Goal: Task Accomplishment & Management: Manage account settings

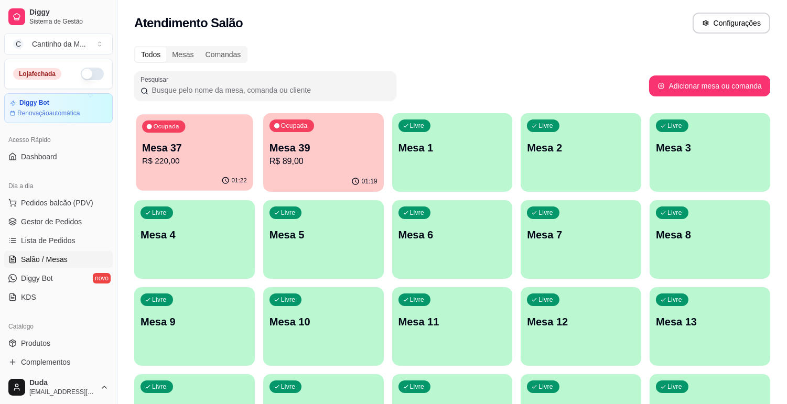
click at [182, 179] on div "01:22" at bounding box center [194, 181] width 117 height 20
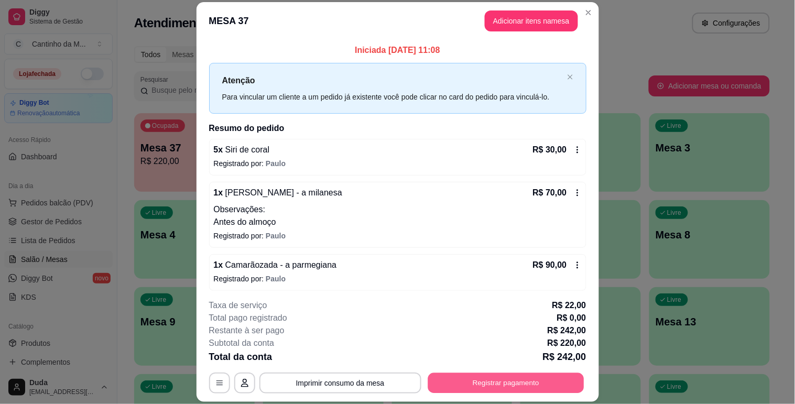
click at [449, 383] on button "Registrar pagamento" at bounding box center [506, 383] width 156 height 20
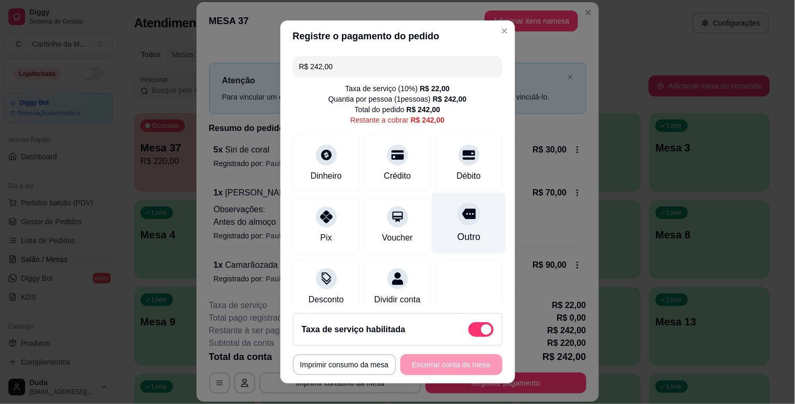
click at [457, 240] on div "Outro" at bounding box center [468, 237] width 23 height 14
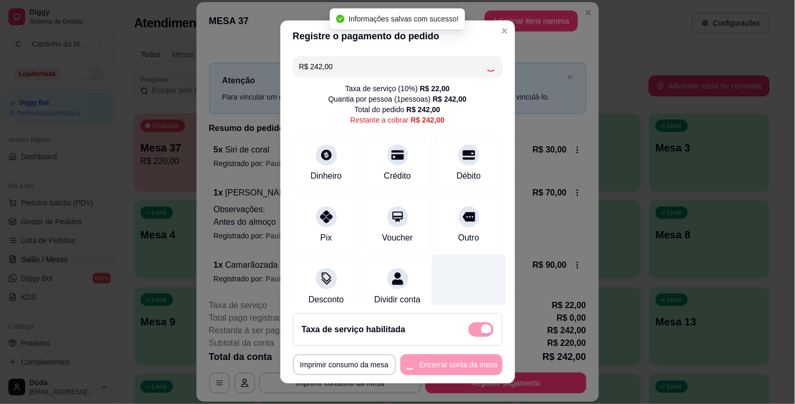
type input "R$ 0,00"
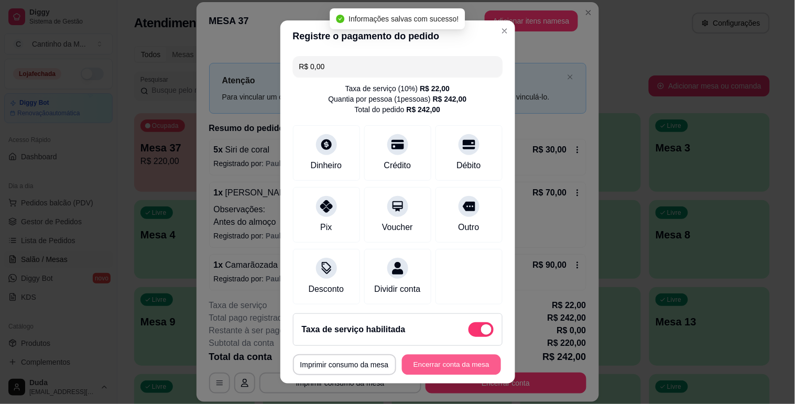
click at [438, 361] on button "Encerrar conta da mesa" at bounding box center [451, 365] width 99 height 20
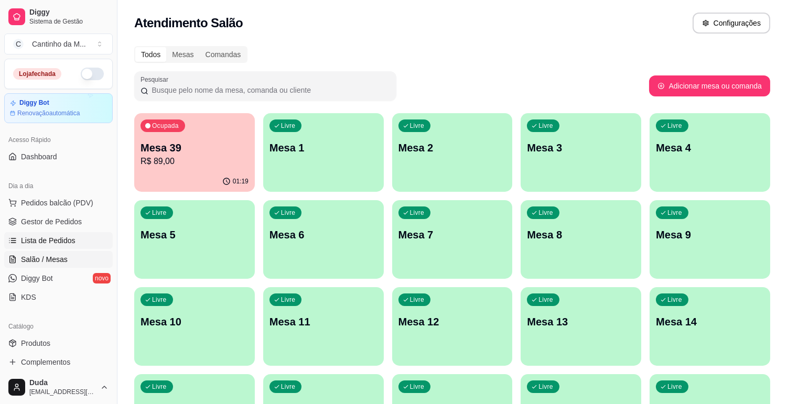
click at [49, 238] on span "Lista de Pedidos" at bounding box center [48, 240] width 54 height 10
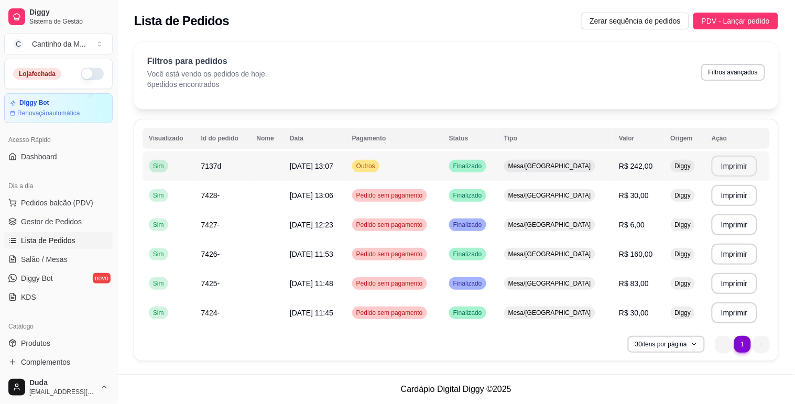
click at [723, 169] on button "Imprimir" at bounding box center [735, 166] width 46 height 21
click at [77, 224] on span "Gestor de Pedidos" at bounding box center [51, 221] width 61 height 10
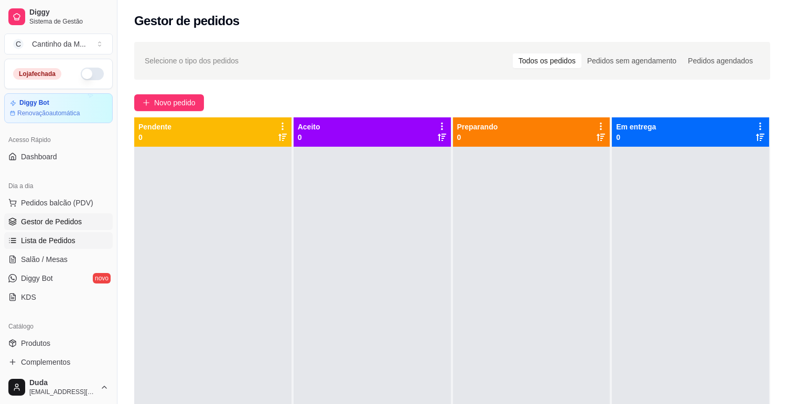
click at [66, 239] on span "Lista de Pedidos" at bounding box center [48, 240] width 54 height 10
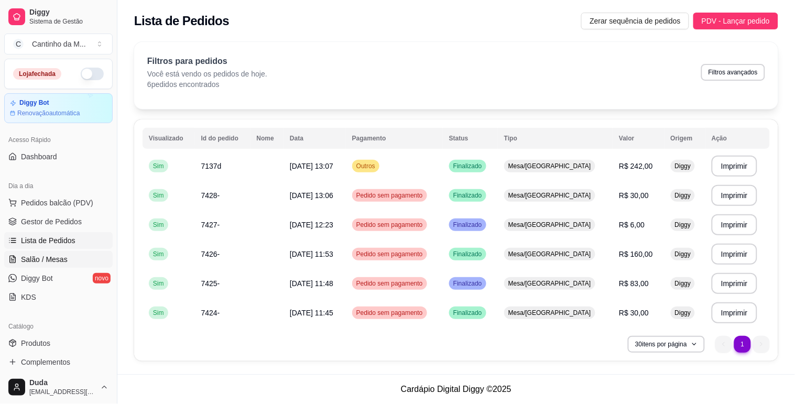
click at [58, 253] on link "Salão / Mesas" at bounding box center [58, 259] width 108 height 17
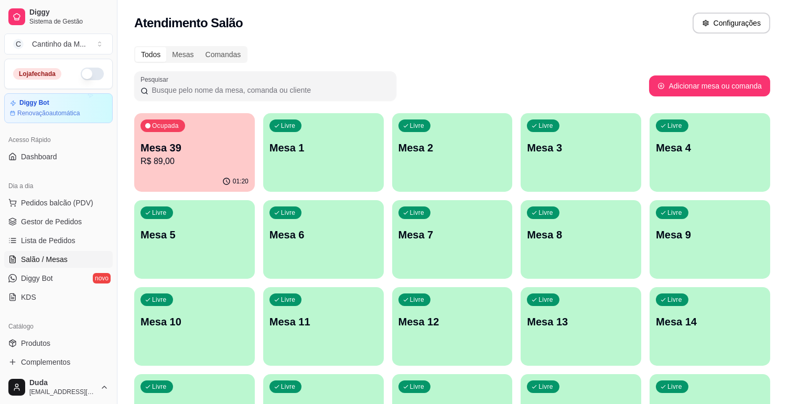
click at [195, 168] on div "Ocupada Mesa 39 R$ 89,00" at bounding box center [194, 142] width 121 height 58
click at [65, 223] on span "Gestor de Pedidos" at bounding box center [51, 221] width 61 height 10
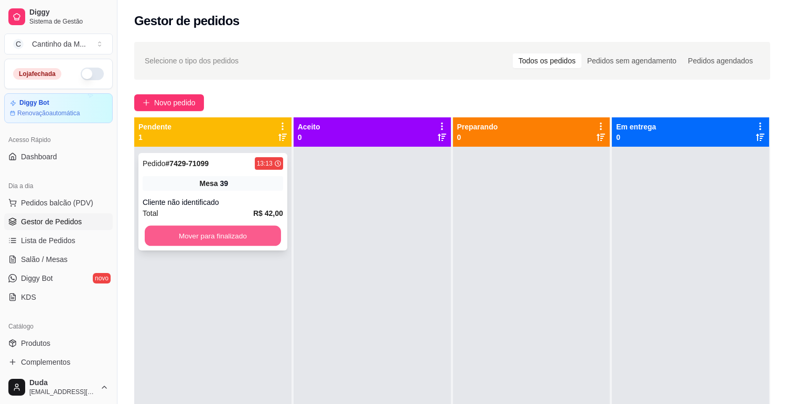
click at [250, 232] on button "Mover para finalizado" at bounding box center [213, 236] width 136 height 20
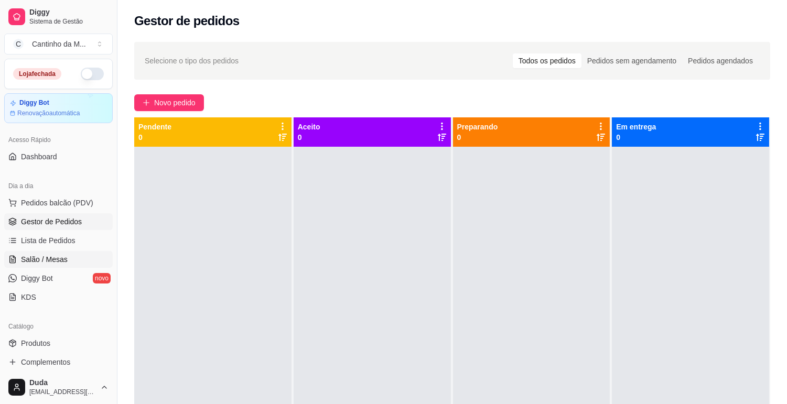
click at [40, 264] on span "Salão / Mesas" at bounding box center [44, 259] width 47 height 10
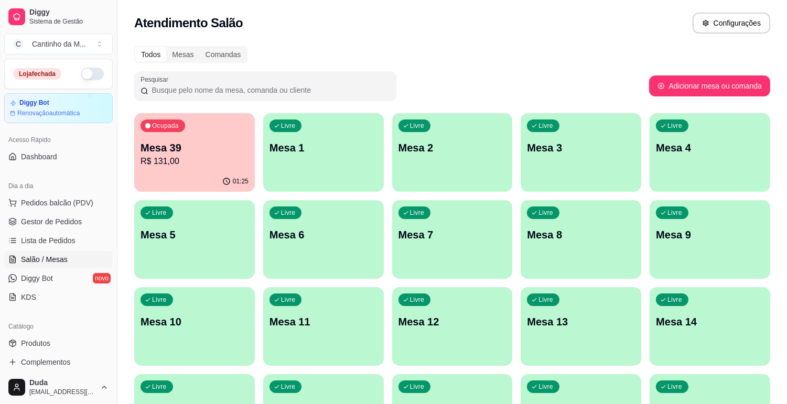
click at [175, 181] on div "01:25" at bounding box center [194, 181] width 121 height 20
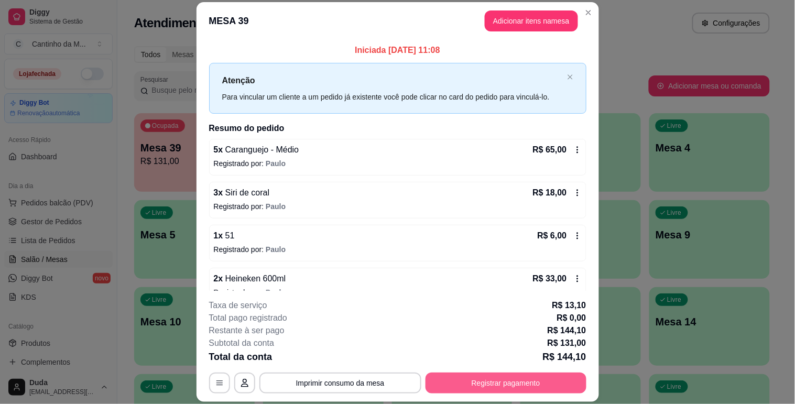
click at [487, 380] on button "Registrar pagamento" at bounding box center [506, 383] width 161 height 21
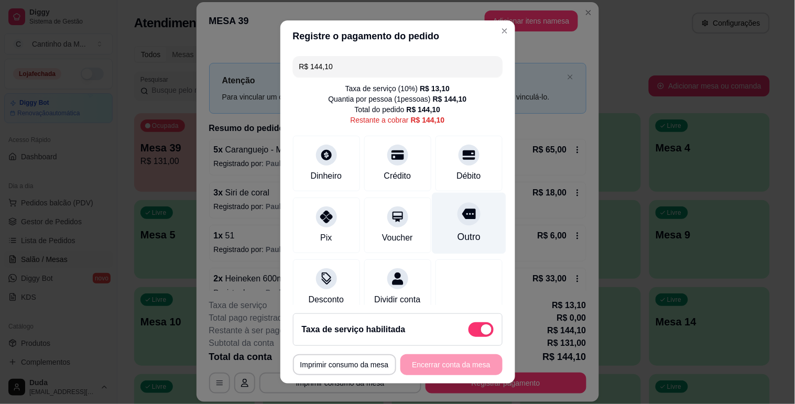
click at [457, 245] on div "Outro" at bounding box center [469, 222] width 74 height 61
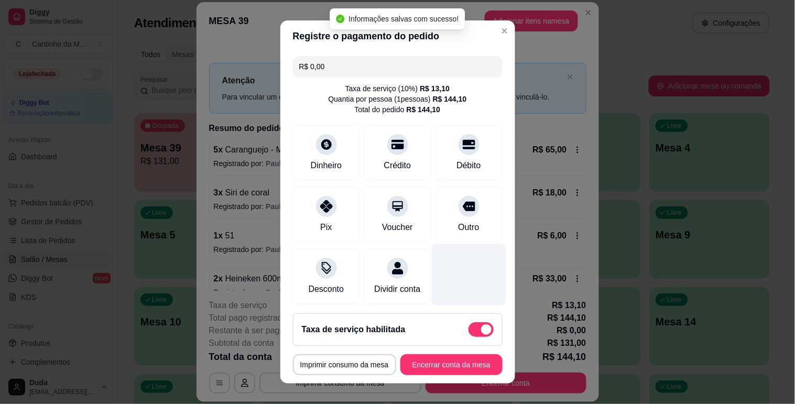
type input "R$ 0,00"
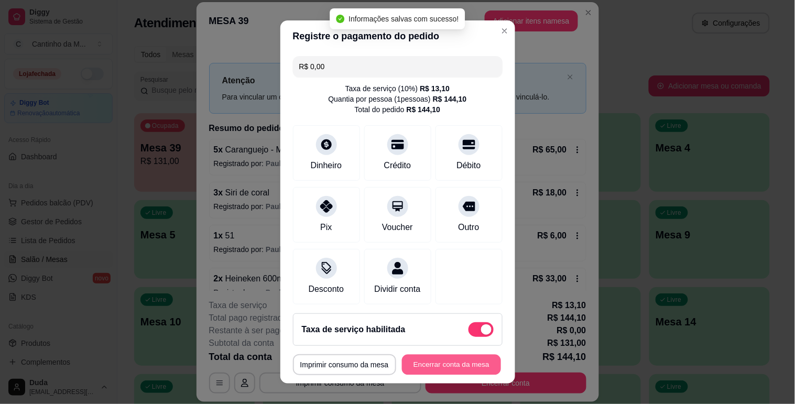
click at [455, 365] on button "Encerrar conta da mesa" at bounding box center [451, 365] width 99 height 20
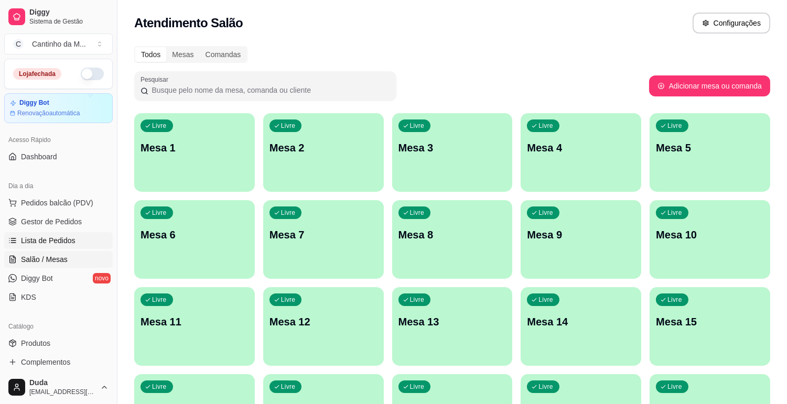
click at [55, 238] on span "Lista de Pedidos" at bounding box center [48, 240] width 54 height 10
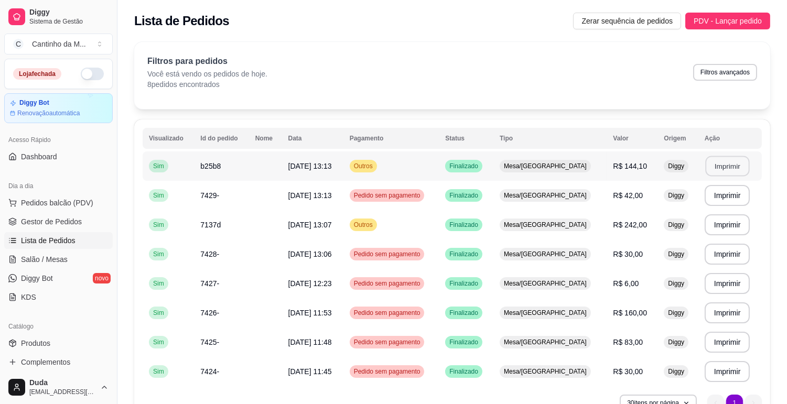
click at [717, 168] on button "Imprimir" at bounding box center [727, 166] width 44 height 20
